Goal: Task Accomplishment & Management: Complete application form

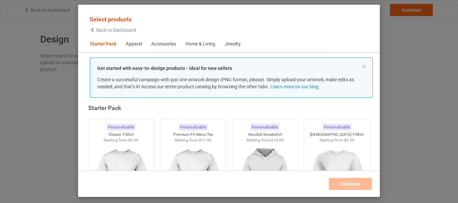
click at [128, 156] on img at bounding box center [121, 180] width 60 height 75
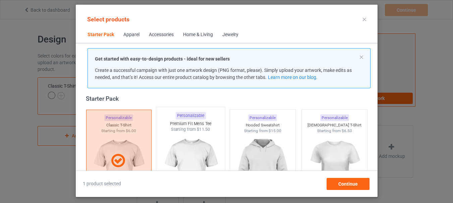
click at [165, 153] on img at bounding box center [190, 172] width 63 height 79
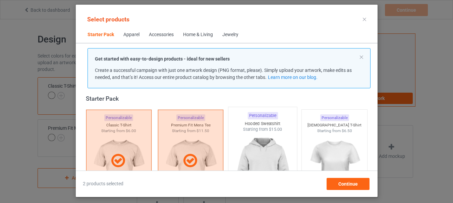
click at [249, 154] on img at bounding box center [262, 172] width 63 height 79
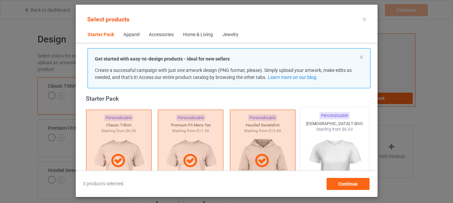
click at [328, 149] on img at bounding box center [334, 172] width 63 height 79
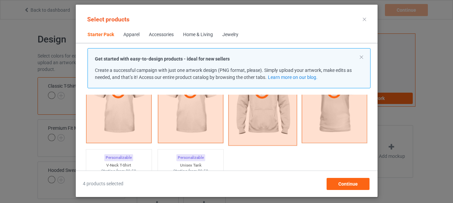
scroll to position [143, 0]
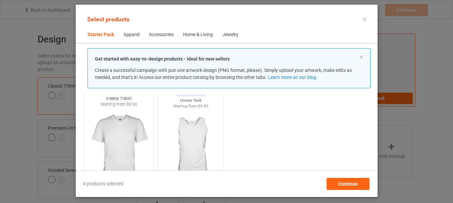
click at [128, 132] on img at bounding box center [118, 147] width 63 height 79
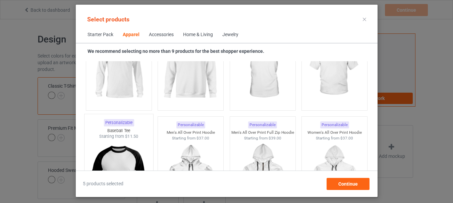
scroll to position [545, 0]
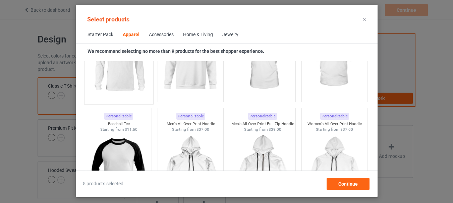
click at [116, 75] on img at bounding box center [118, 61] width 63 height 79
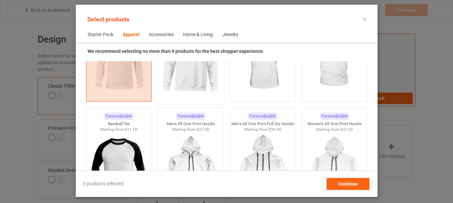
click at [189, 86] on img at bounding box center [190, 61] width 63 height 79
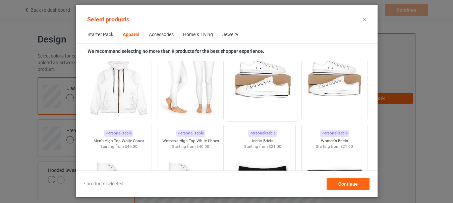
scroll to position [679, 0]
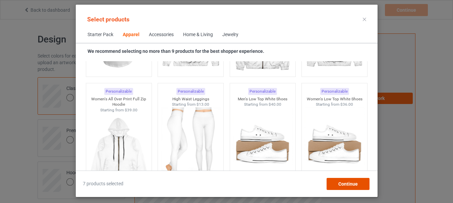
click at [337, 185] on div "Continue" at bounding box center [347, 184] width 43 height 12
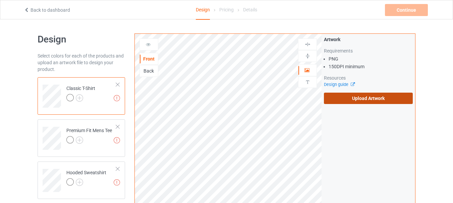
click at [362, 96] on label "Upload Artwork" at bounding box center [368, 98] width 89 height 11
click at [0, 0] on input "Upload Artwork" at bounding box center [0, 0] width 0 height 0
click at [377, 99] on label "Upload Artwork" at bounding box center [368, 98] width 89 height 11
click at [0, 0] on input "Upload Artwork" at bounding box center [0, 0] width 0 height 0
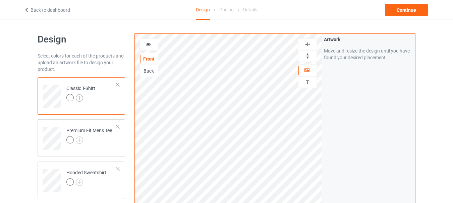
click at [81, 96] on img at bounding box center [79, 97] width 7 height 7
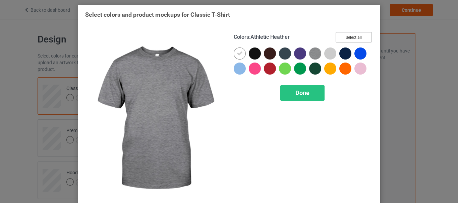
click at [348, 40] on button "Select all" at bounding box center [353, 37] width 36 height 10
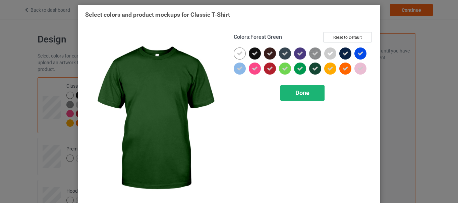
click at [296, 91] on span "Done" at bounding box center [302, 92] width 14 height 7
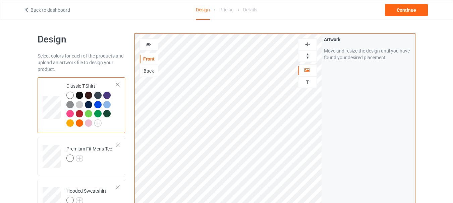
click at [306, 57] on img at bounding box center [307, 56] width 6 height 6
click at [307, 45] on img at bounding box center [307, 44] width 6 height 6
click at [305, 56] on img at bounding box center [307, 56] width 6 height 6
click at [307, 47] on img at bounding box center [307, 44] width 6 height 6
click at [98, 122] on img at bounding box center [97, 123] width 7 height 7
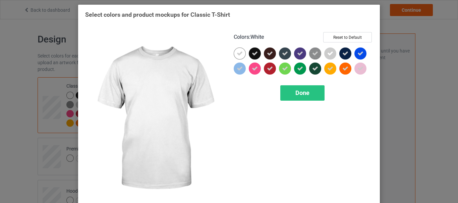
click at [234, 54] on div at bounding box center [240, 54] width 12 height 12
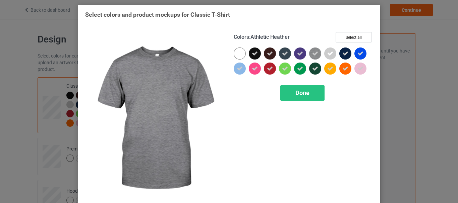
click at [312, 55] on icon at bounding box center [315, 54] width 6 height 6
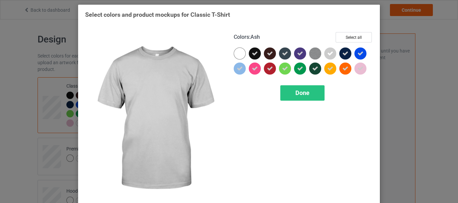
click at [328, 55] on icon at bounding box center [330, 54] width 6 height 6
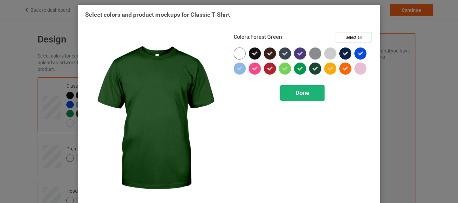
click at [303, 91] on span "Done" at bounding box center [302, 92] width 14 height 7
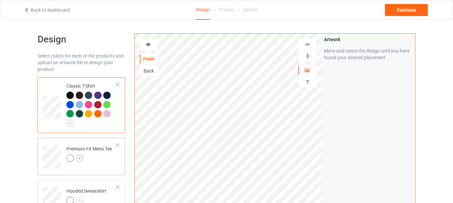
click at [80, 156] on img at bounding box center [79, 158] width 7 height 7
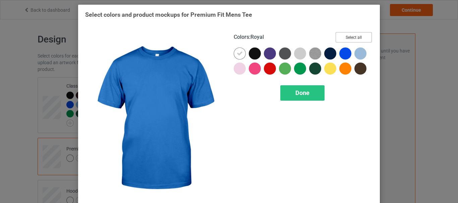
click at [349, 37] on button "Select all" at bounding box center [353, 37] width 36 height 10
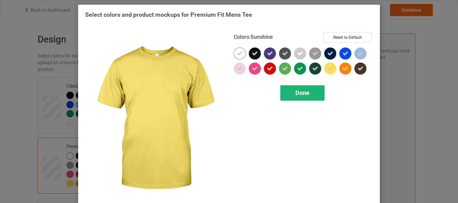
click at [302, 88] on div "Done" at bounding box center [302, 92] width 44 height 15
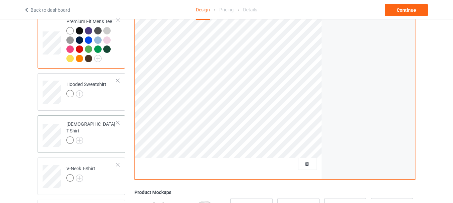
scroll to position [134, 0]
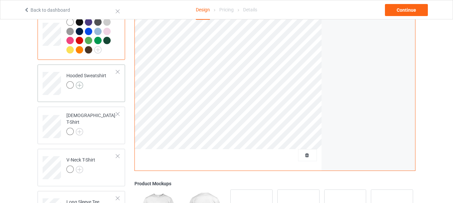
click at [81, 86] on img at bounding box center [79, 85] width 7 height 7
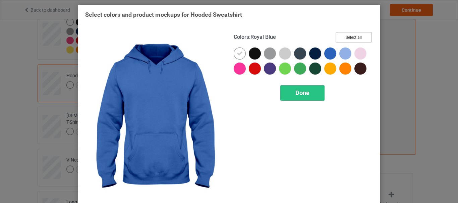
click at [357, 39] on button "Select all" at bounding box center [353, 37] width 36 height 10
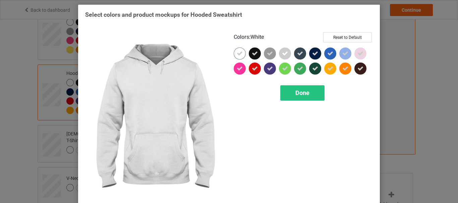
click at [237, 55] on icon at bounding box center [240, 54] width 6 height 6
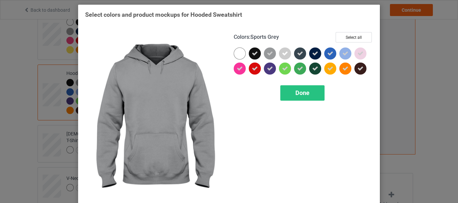
click at [273, 49] on div at bounding box center [271, 55] width 15 height 15
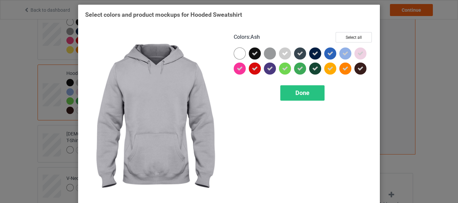
click at [279, 52] on div at bounding box center [285, 54] width 12 height 12
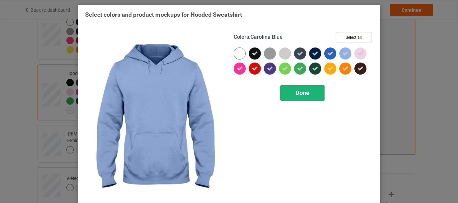
click at [294, 87] on div "Done" at bounding box center [302, 92] width 44 height 15
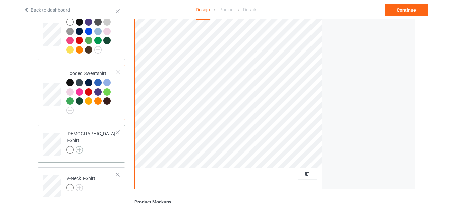
click at [82, 146] on img at bounding box center [79, 149] width 7 height 7
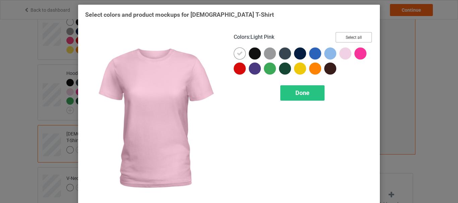
click at [351, 38] on button "Select all" at bounding box center [353, 37] width 36 height 10
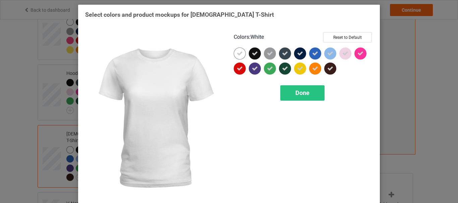
click at [239, 52] on icon at bounding box center [240, 54] width 6 height 6
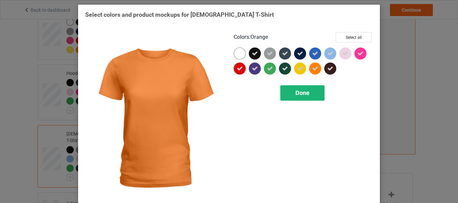
click at [292, 94] on div "Done" at bounding box center [302, 92] width 44 height 15
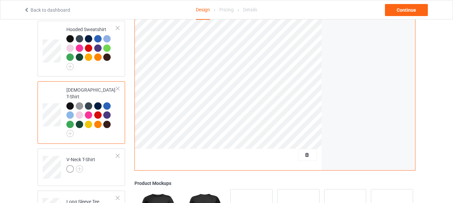
scroll to position [201, 0]
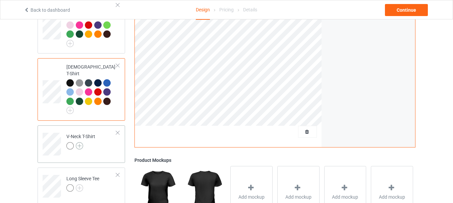
click at [81, 142] on img at bounding box center [79, 145] width 7 height 7
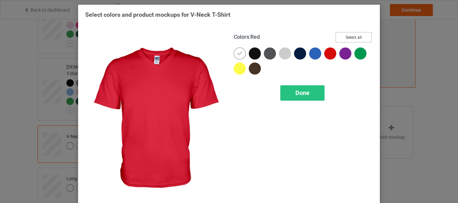
click at [343, 37] on button "Select all" at bounding box center [353, 37] width 36 height 10
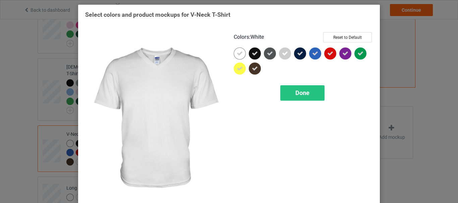
click at [239, 51] on icon at bounding box center [240, 54] width 6 height 6
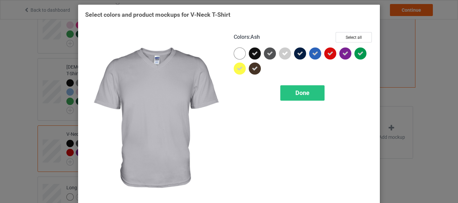
click at [285, 52] on div at bounding box center [285, 54] width 12 height 12
click at [290, 92] on div "Done" at bounding box center [302, 92] width 44 height 15
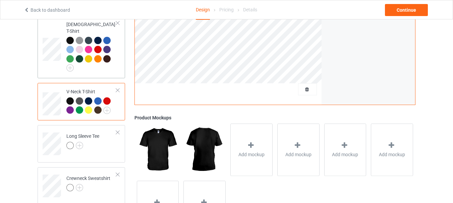
scroll to position [268, 0]
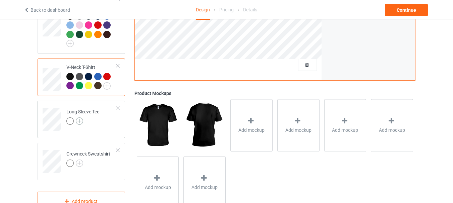
click at [81, 118] on img at bounding box center [79, 121] width 7 height 7
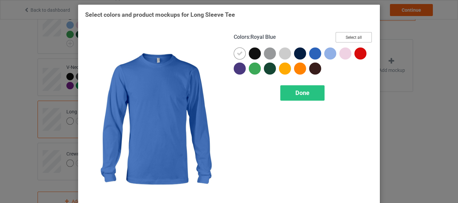
click at [351, 41] on button "Select all" at bounding box center [353, 37] width 36 height 10
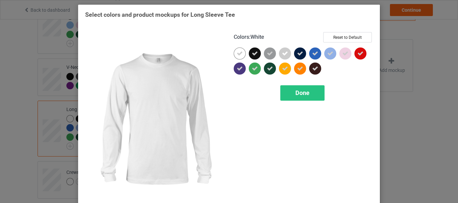
click at [237, 52] on icon at bounding box center [240, 54] width 6 height 6
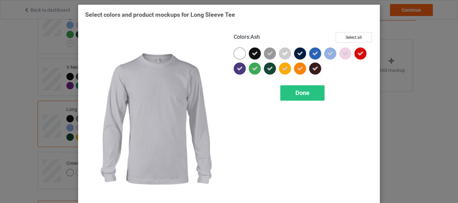
click at [283, 52] on icon at bounding box center [285, 54] width 6 height 6
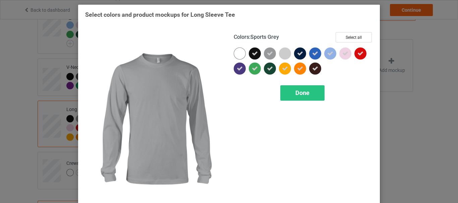
click at [267, 53] on icon at bounding box center [270, 54] width 6 height 6
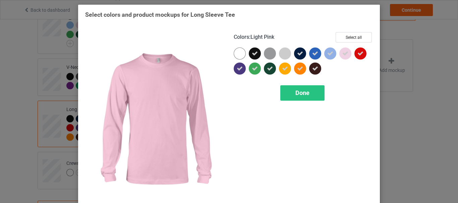
click at [343, 53] on icon at bounding box center [345, 54] width 6 height 6
click at [298, 90] on span "Done" at bounding box center [302, 92] width 14 height 7
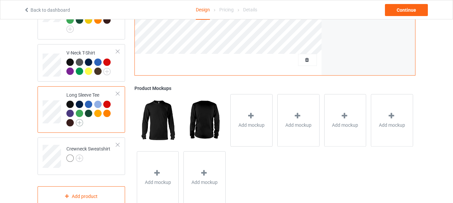
scroll to position [295, 0]
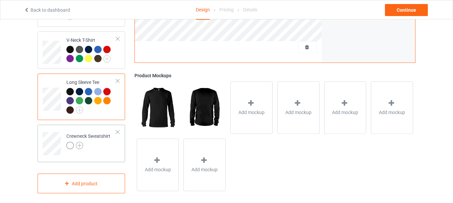
click at [78, 142] on img at bounding box center [79, 145] width 7 height 7
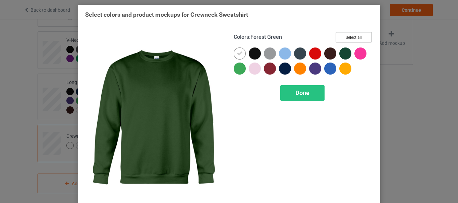
click at [354, 39] on button "Select all" at bounding box center [353, 37] width 36 height 10
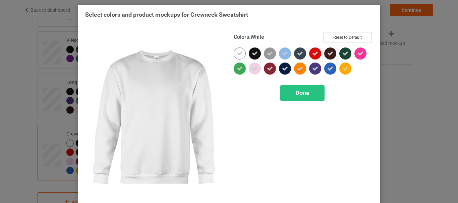
click at [237, 53] on icon at bounding box center [240, 54] width 6 height 6
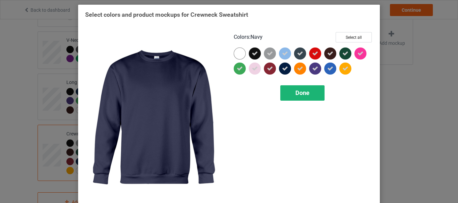
click at [292, 95] on div "Done" at bounding box center [302, 92] width 44 height 15
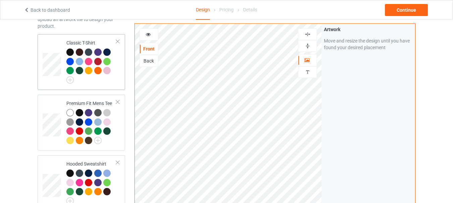
scroll to position [27, 0]
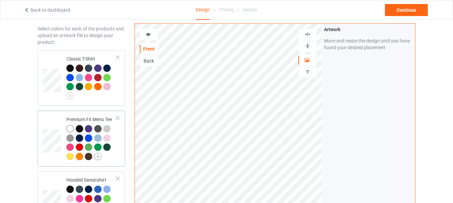
click at [99, 155] on img at bounding box center [97, 156] width 7 height 7
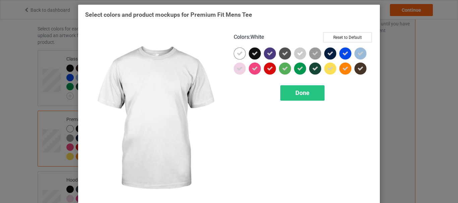
click at [237, 55] on icon at bounding box center [240, 54] width 6 height 6
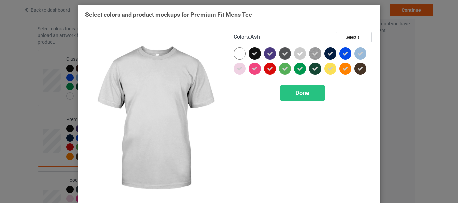
click at [302, 54] on div at bounding box center [300, 54] width 12 height 12
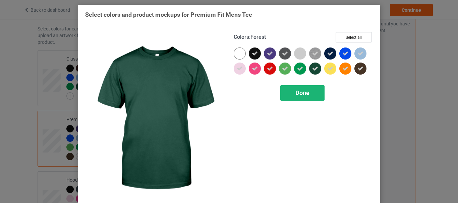
click at [306, 96] on span "Done" at bounding box center [302, 92] width 14 height 7
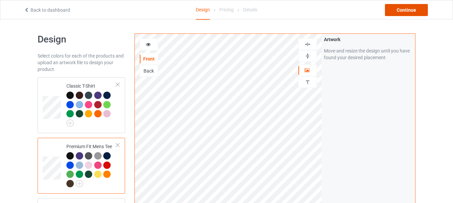
click at [395, 11] on div "Continue" at bounding box center [406, 10] width 43 height 12
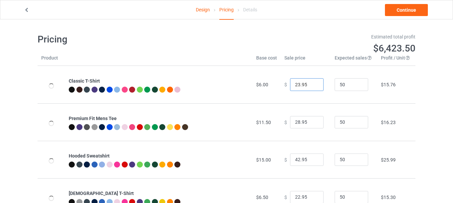
type input "23.95"
click at [313, 83] on input "23.95" at bounding box center [307, 84] width 34 height 13
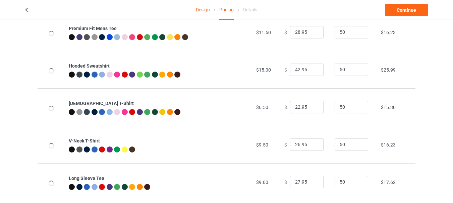
scroll to position [134, 0]
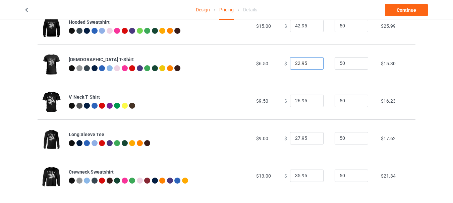
type input "23.95"
click at [312, 63] on input "23.95" at bounding box center [307, 63] width 34 height 13
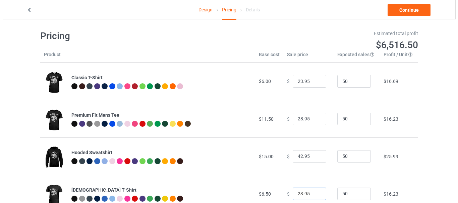
scroll to position [0, 0]
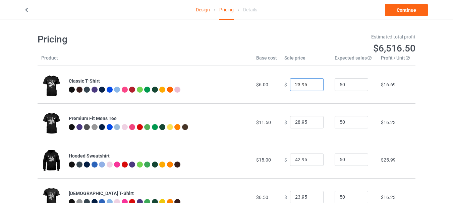
click at [302, 83] on input "23.95" at bounding box center [307, 84] width 34 height 13
click at [408, 12] on link "Continue" at bounding box center [406, 10] width 43 height 12
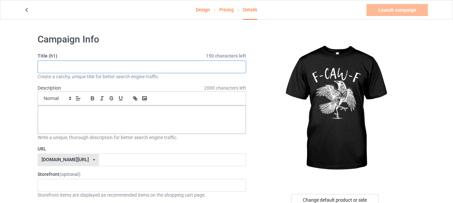
click at [115, 72] on input "text" at bounding box center [142, 67] width 208 height 13
paste input "Limited Edition"
type input "Limited Edition"
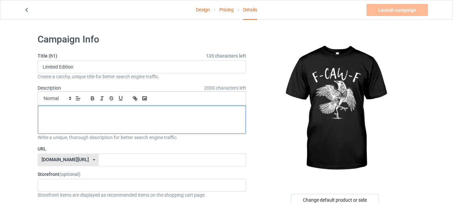
click at [102, 122] on div at bounding box center [142, 120] width 208 height 28
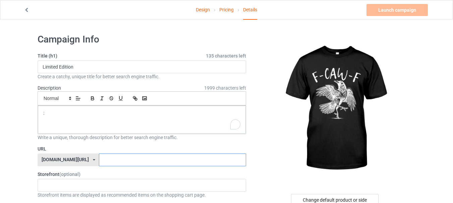
click at [101, 164] on input "text" at bounding box center [172, 160] width 147 height 13
paste input "Limited Edition"
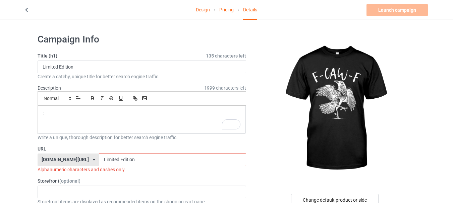
click at [99, 159] on input "Limited Edition" at bounding box center [172, 160] width 147 height 13
click at [100, 159] on input "Limited Edition" at bounding box center [172, 160] width 147 height 13
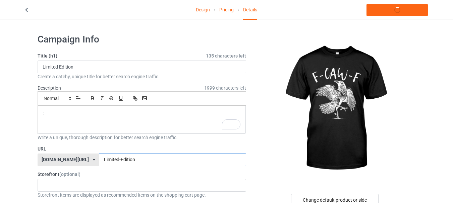
click at [137, 163] on input "Limited-Edition" at bounding box center [172, 160] width 147 height 13
type input "Limited-Edition908"
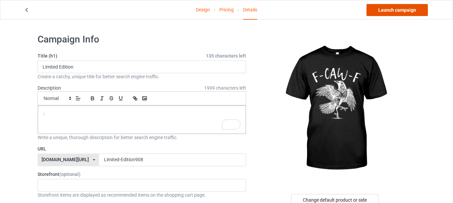
click at [381, 10] on link "Launch campaign" at bounding box center [396, 10] width 61 height 12
